Goal: Task Accomplishment & Management: Manage account settings

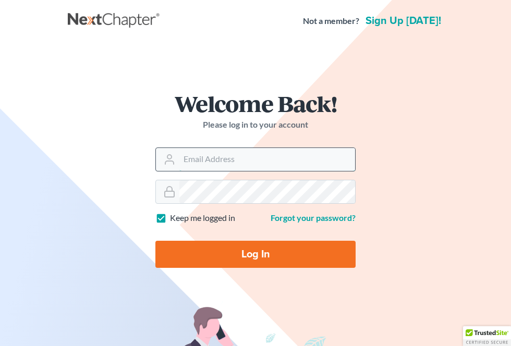
click at [259, 161] on input "Email Address" at bounding box center [267, 159] width 176 height 23
type input "dailey.deborah@gmail.com"
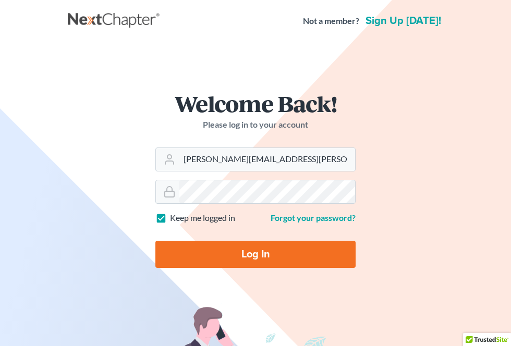
click at [280, 251] on input "Log In" at bounding box center [255, 254] width 200 height 27
type input "Thinking..."
